Goal: Task Accomplishment & Management: Manage account settings

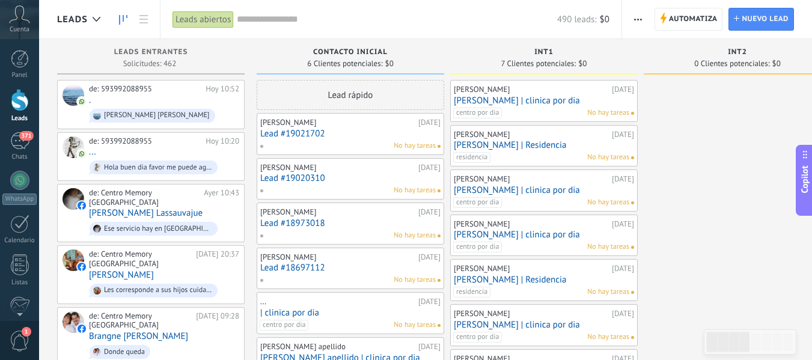
scroll to position [18, 0]
click at [22, 101] on div at bounding box center [20, 100] width 18 height 22
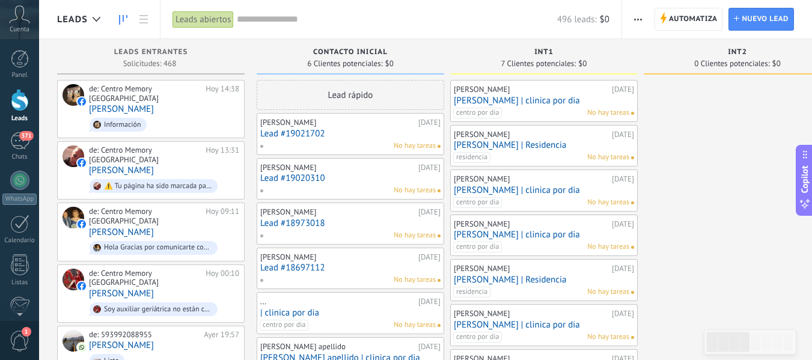
click at [496, 47] on div "Int1 7 Clientes potenciales: $0" at bounding box center [544, 56] width 188 height 35
click at [143, 104] on div "de: Centro Memory [GEOGRAPHIC_DATA] [DATE] 14:38 [PERSON_NAME] Información" at bounding box center [164, 109] width 150 height 50
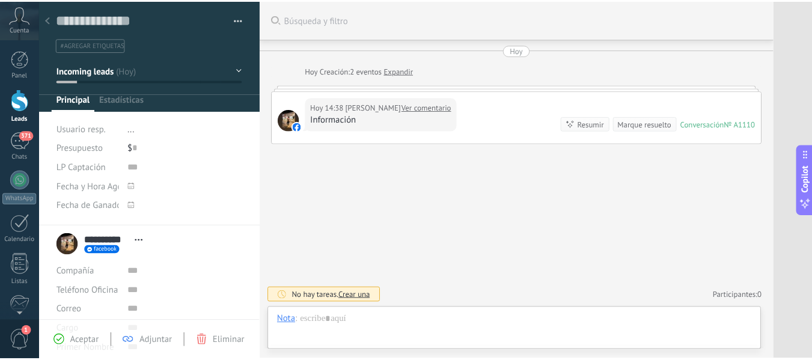
scroll to position [18, 0]
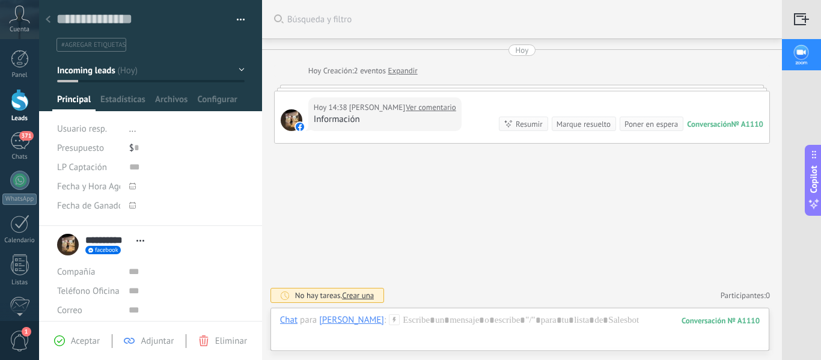
click at [423, 110] on link "Ver comentario" at bounding box center [431, 108] width 51 height 12
drag, startPoint x: 19, startPoint y: 97, endPoint x: 334, endPoint y: 136, distance: 318.0
click at [19, 97] on div at bounding box center [20, 100] width 18 height 22
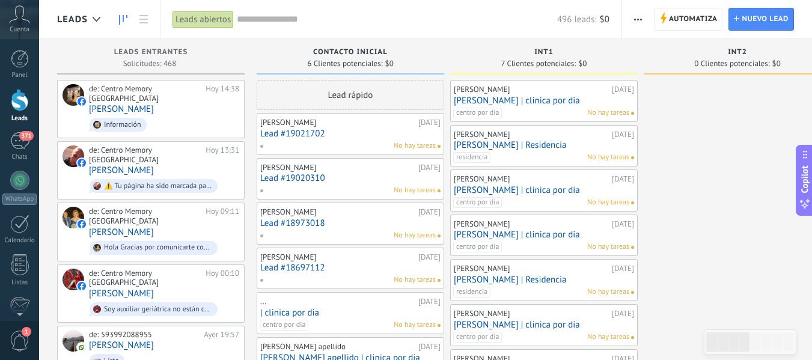
click at [556, 109] on div "centro por dia No hay tareas" at bounding box center [541, 113] width 176 height 11
click at [524, 104] on link "[PERSON_NAME] | clinica por dia" at bounding box center [544, 101] width 180 height 10
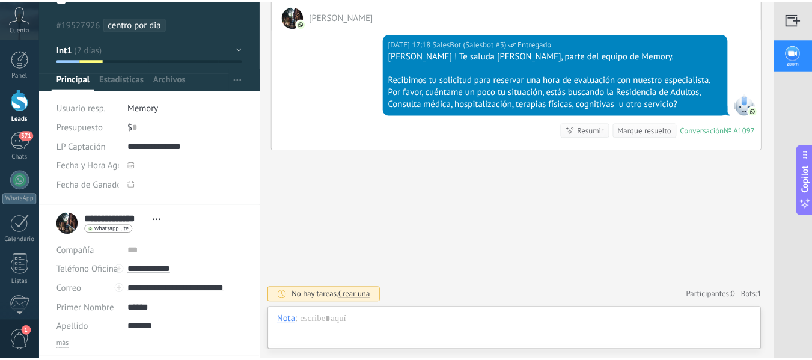
scroll to position [60, 0]
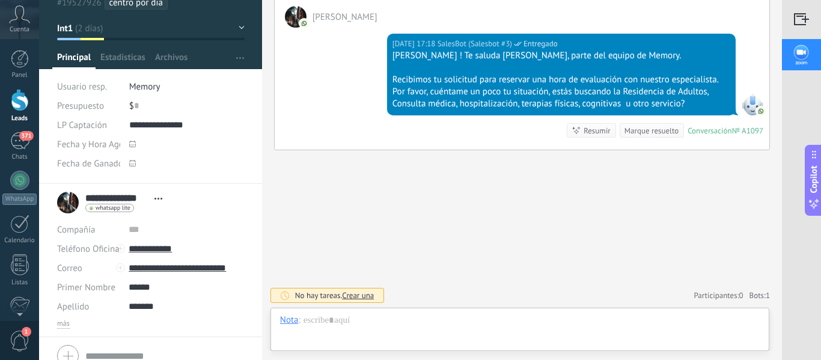
click at [20, 111] on link "Leads" at bounding box center [19, 106] width 39 height 34
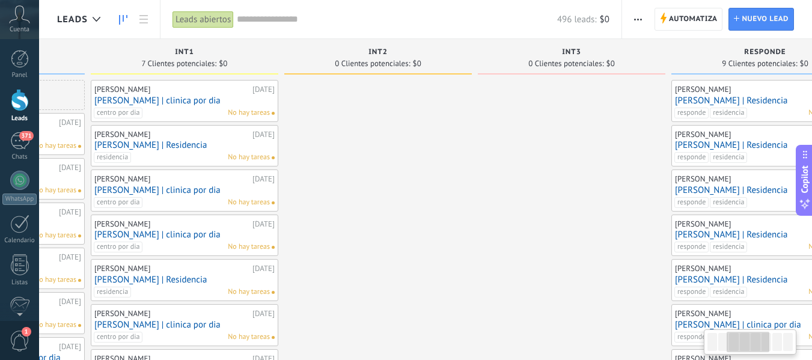
drag, startPoint x: 727, startPoint y: 208, endPoint x: 396, endPoint y: 210, distance: 330.8
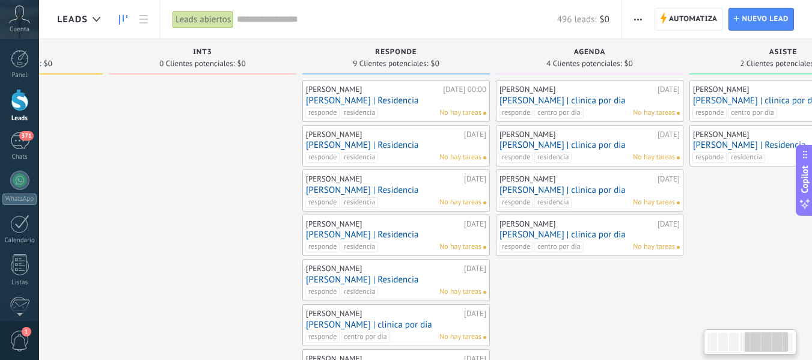
scroll to position [0, 749]
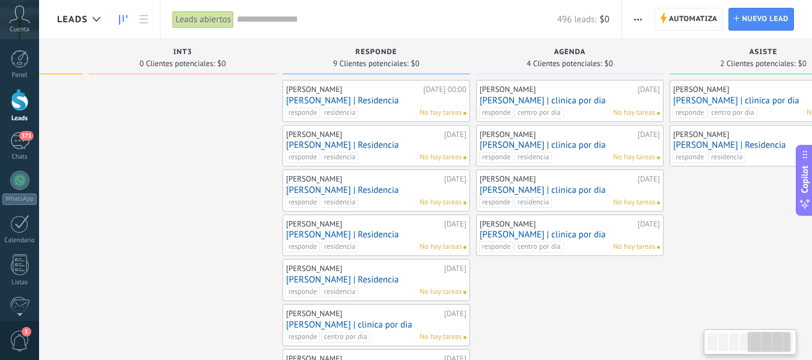
drag, startPoint x: 591, startPoint y: 198, endPoint x: 208, endPoint y: 188, distance: 383.2
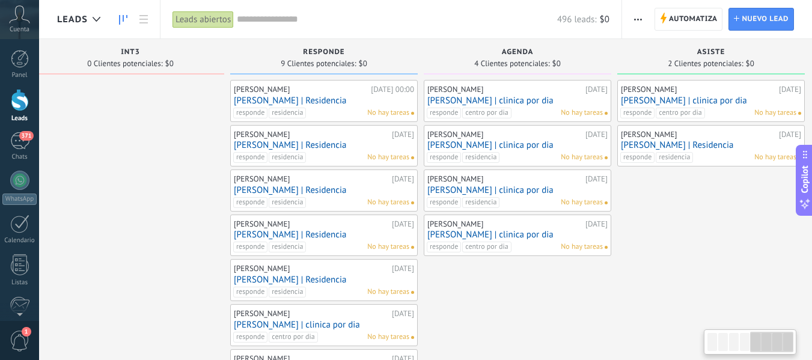
scroll to position [0, 812]
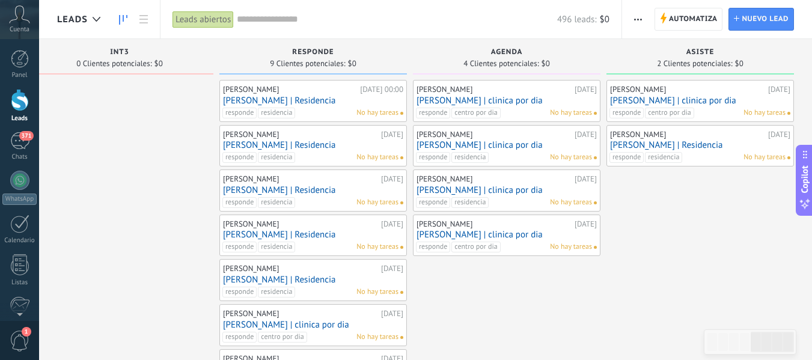
drag, startPoint x: 726, startPoint y: 198, endPoint x: 622, endPoint y: 197, distance: 103.4
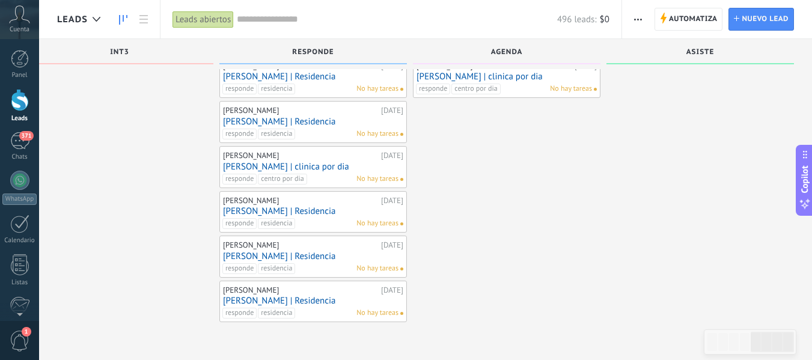
scroll to position [0, 0]
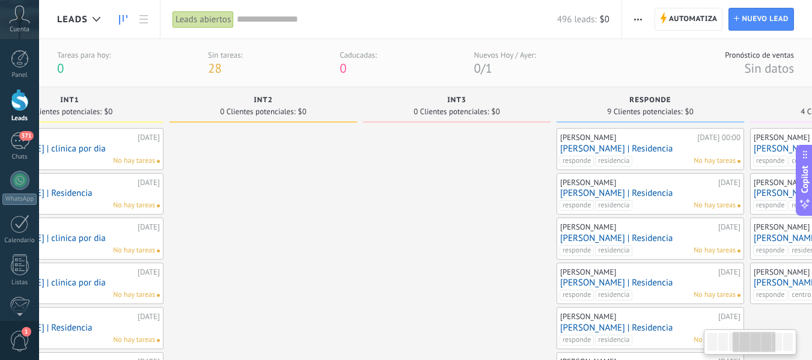
drag, startPoint x: 473, startPoint y: 319, endPoint x: 810, endPoint y: 263, distance: 342.0
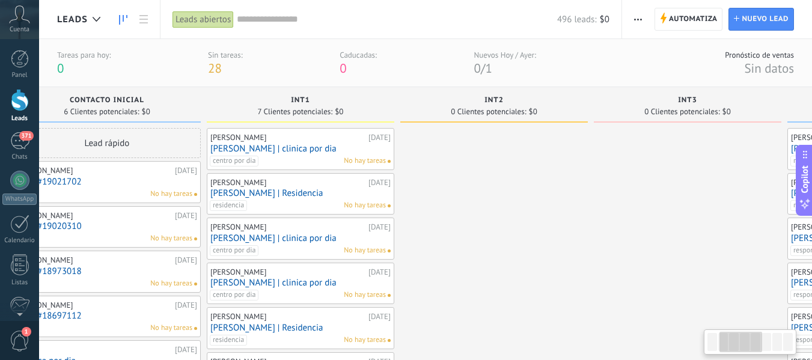
scroll to position [0, 141]
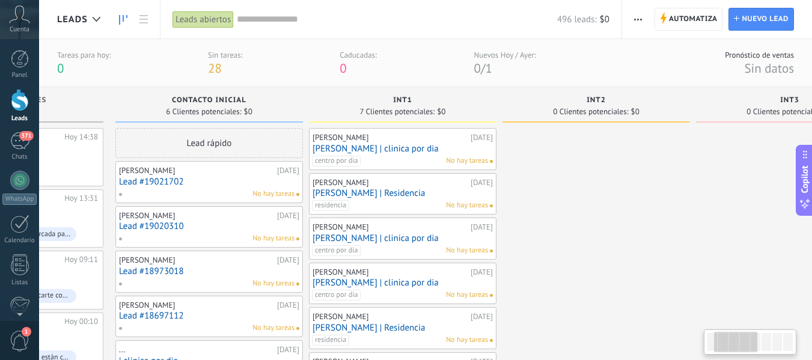
drag, startPoint x: 348, startPoint y: 242, endPoint x: 681, endPoint y: 222, distance: 333.7
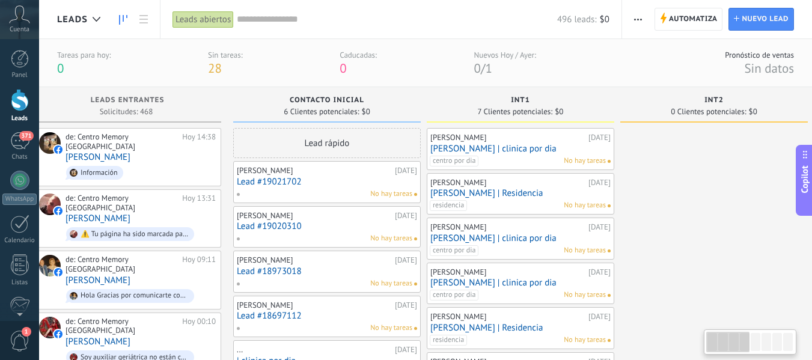
scroll to position [0, 0]
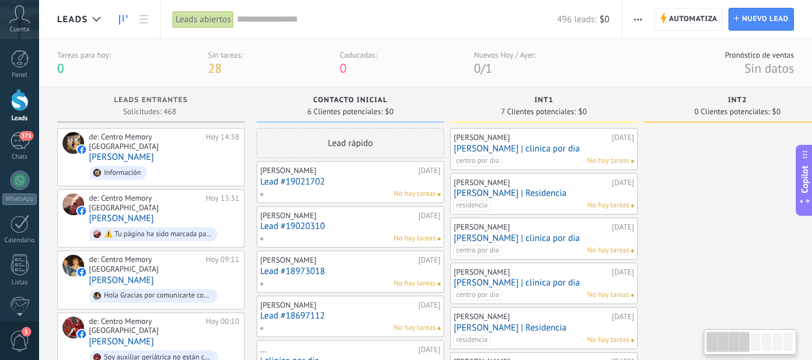
drag, startPoint x: 569, startPoint y: 199, endPoint x: 747, endPoint y: 190, distance: 178.2
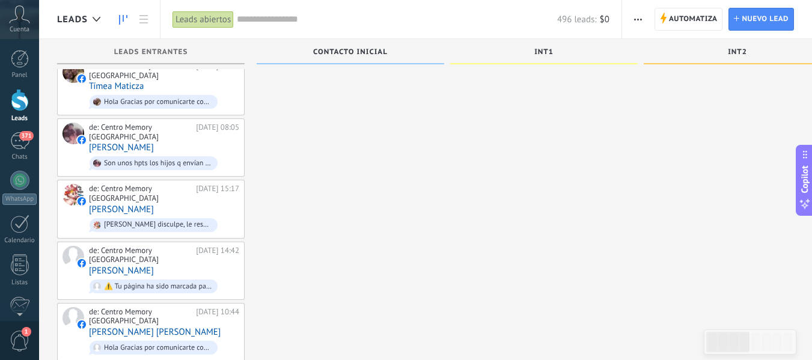
scroll to position [870, 0]
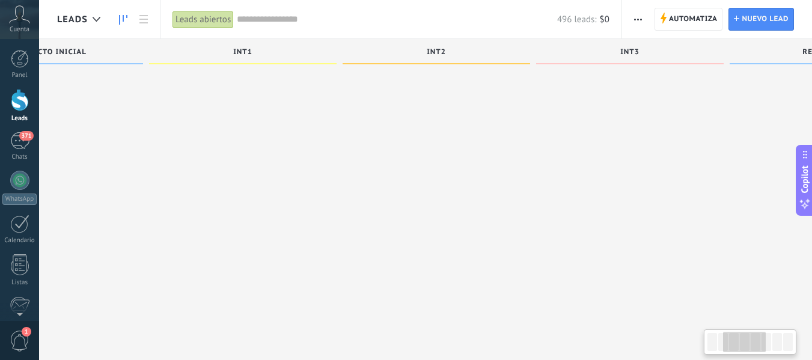
drag, startPoint x: 472, startPoint y: 195, endPoint x: 152, endPoint y: 195, distance: 320.5
click at [149, 195] on div "[PERSON_NAME] [DATE] [PERSON_NAME] | clinica por dia centro por dia No hay tare…" at bounding box center [134, 83] width 188 height 1747
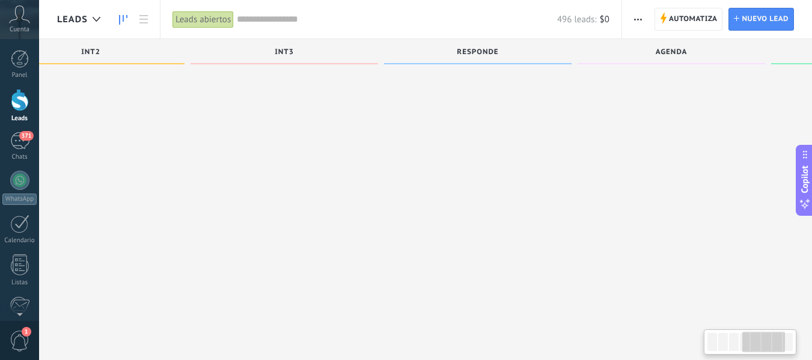
scroll to position [0, 812]
drag, startPoint x: 376, startPoint y: 186, endPoint x: 210, endPoint y: 189, distance: 166.0
click at [210, 189] on div "Leads Entrantes Solicitudes: 468 0 0 0 468 0 0 0 468 de: Centro Memory Ecuador …" at bounding box center [28, 64] width 1567 height 1788
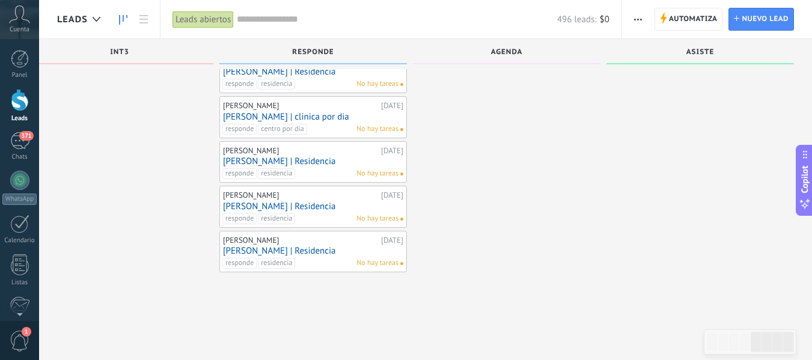
scroll to position [0, 0]
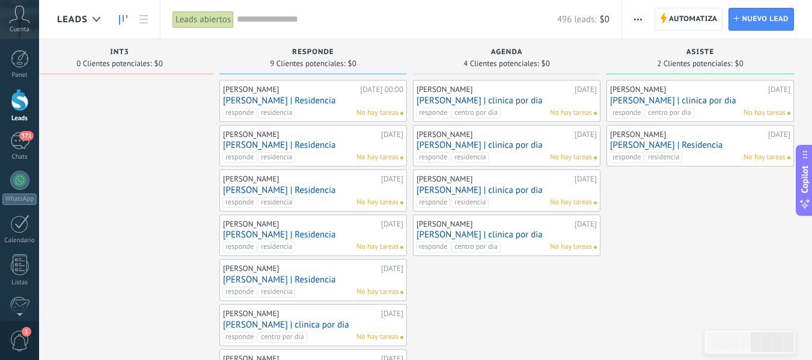
drag, startPoint x: 669, startPoint y: 211, endPoint x: 579, endPoint y: 206, distance: 90.3
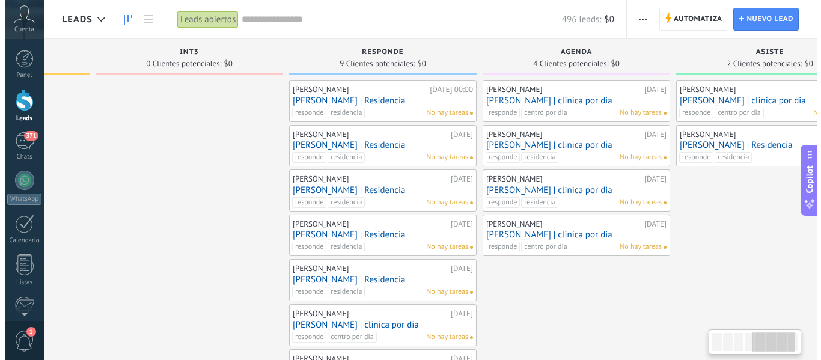
scroll to position [0, 741]
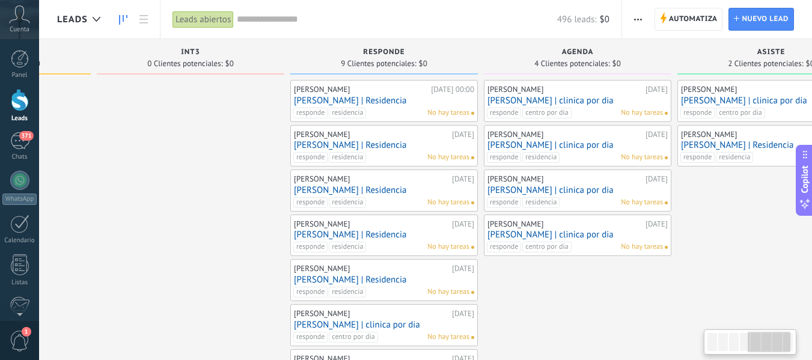
drag, startPoint x: 535, startPoint y: 291, endPoint x: 588, endPoint y: 262, distance: 59.8
click at [400, 150] on link "[PERSON_NAME] | Residencia" at bounding box center [384, 145] width 180 height 10
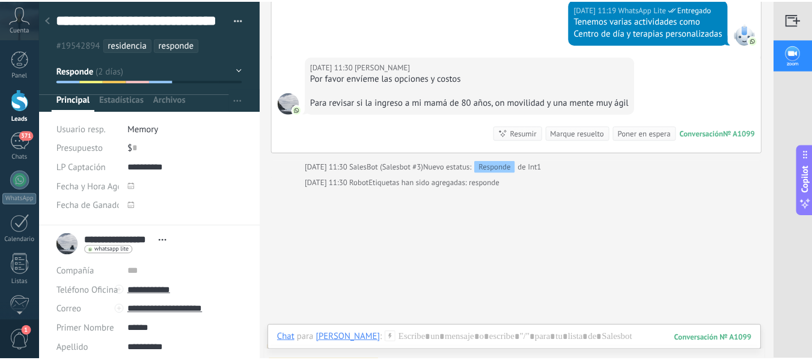
scroll to position [430, 0]
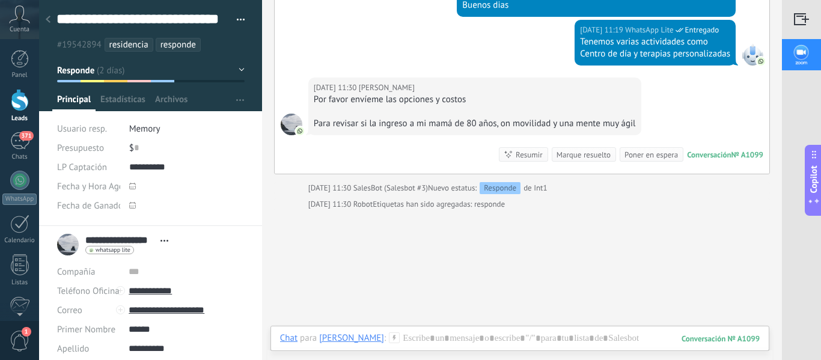
drag, startPoint x: 22, startPoint y: 103, endPoint x: 266, endPoint y: 127, distance: 244.8
click at [22, 103] on div at bounding box center [20, 100] width 18 height 22
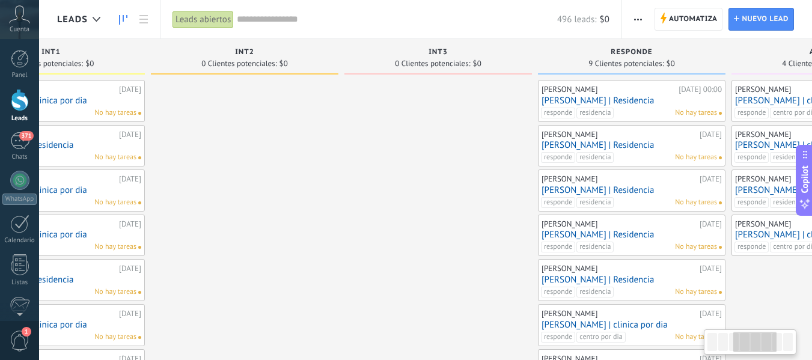
scroll to position [0, 494]
drag, startPoint x: 191, startPoint y: 236, endPoint x: 183, endPoint y: 236, distance: 7.8
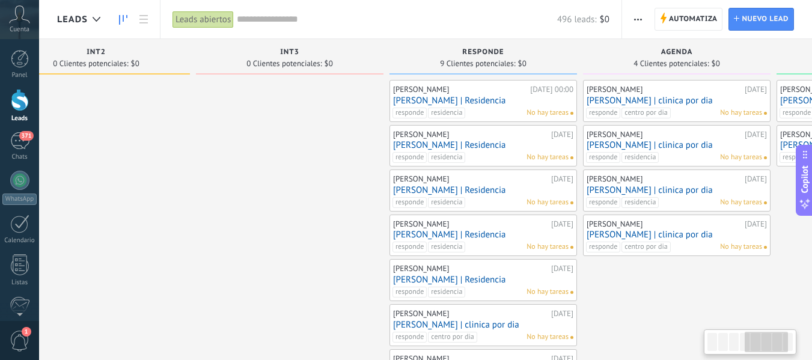
scroll to position [0, 812]
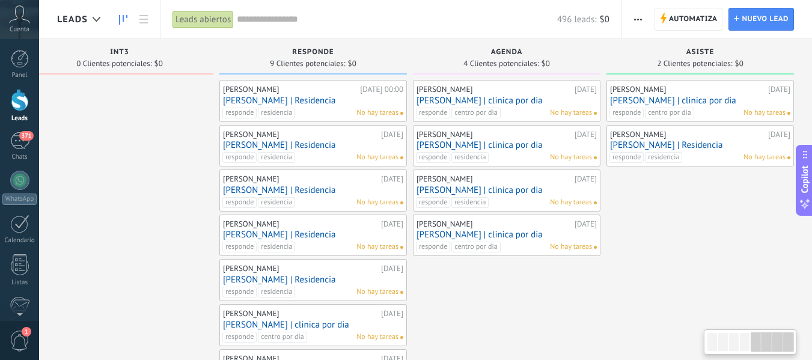
drag, startPoint x: 489, startPoint y: 162, endPoint x: 168, endPoint y: 205, distance: 323.4
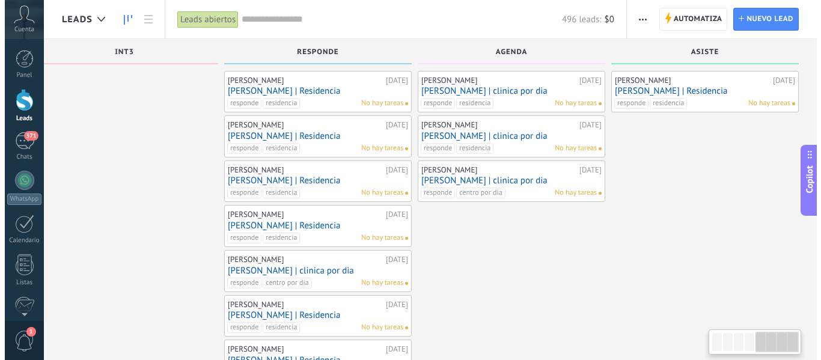
scroll to position [72, 0]
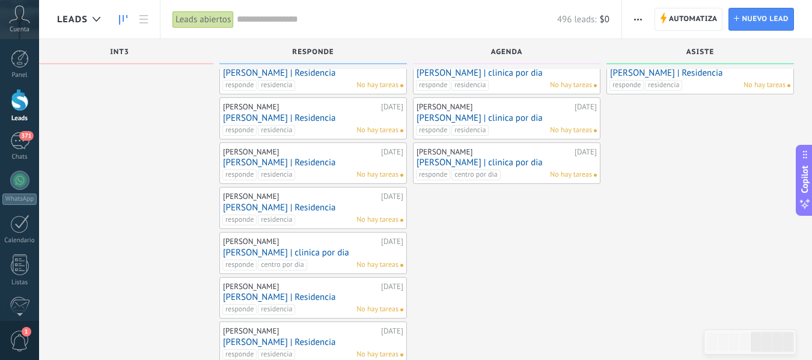
click at [323, 253] on link "[PERSON_NAME] | clinica por dia" at bounding box center [313, 253] width 180 height 10
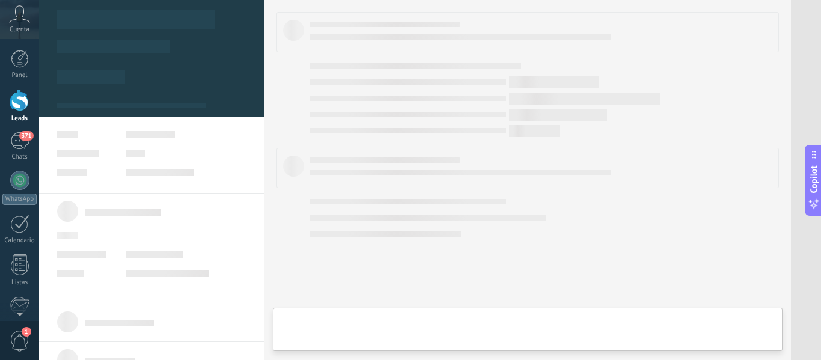
scroll to position [0, 803]
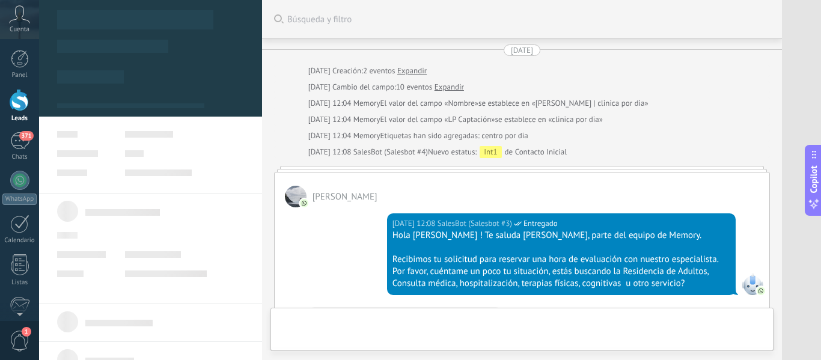
type textarea "**********"
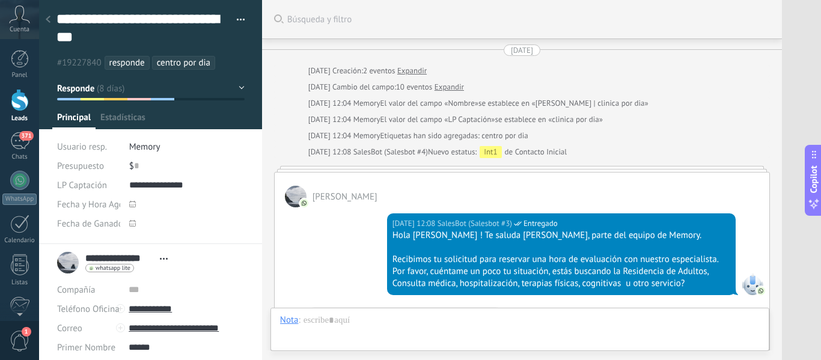
scroll to position [749, 0]
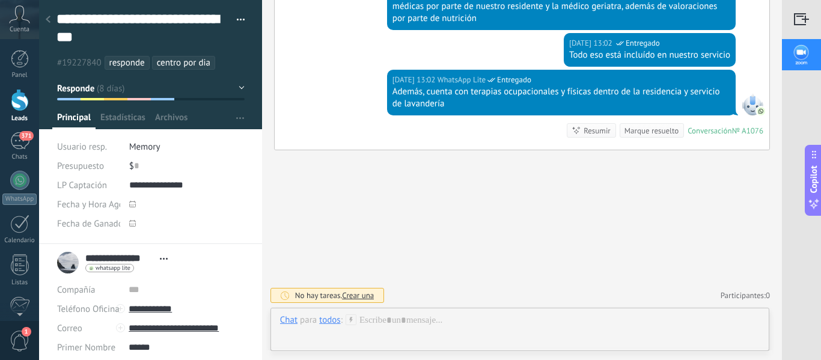
drag, startPoint x: 428, startPoint y: 171, endPoint x: 401, endPoint y: 202, distance: 41.7
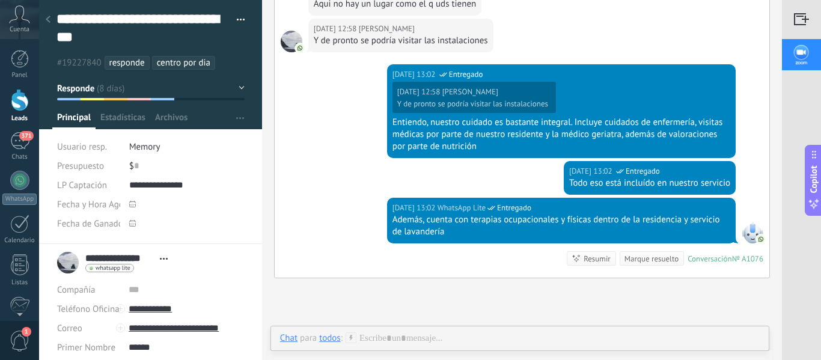
scroll to position [628, 0]
